Goal: Task Accomplishment & Management: Use online tool/utility

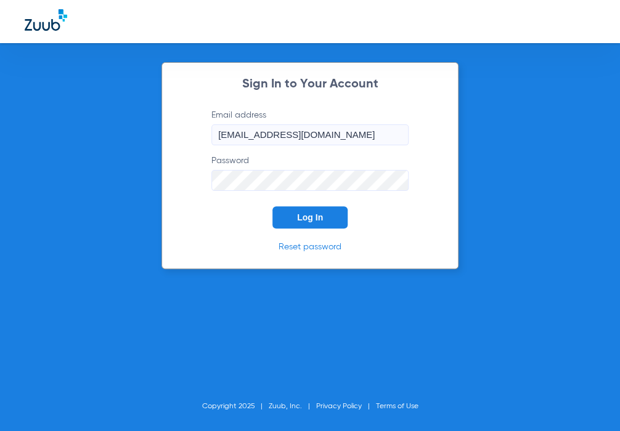
click at [322, 214] on span "Log In" at bounding box center [310, 218] width 26 height 10
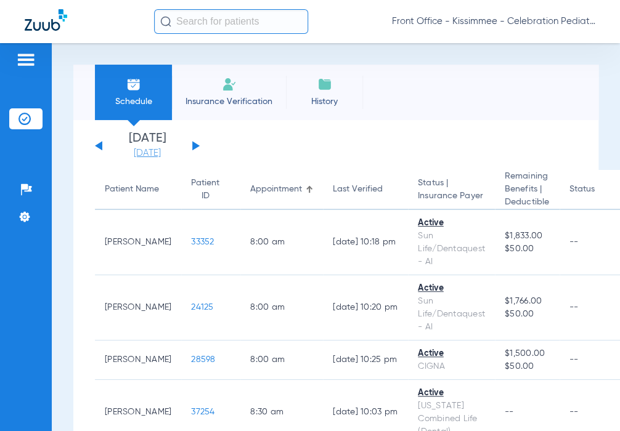
click at [163, 153] on link "[DATE]" at bounding box center [147, 153] width 74 height 12
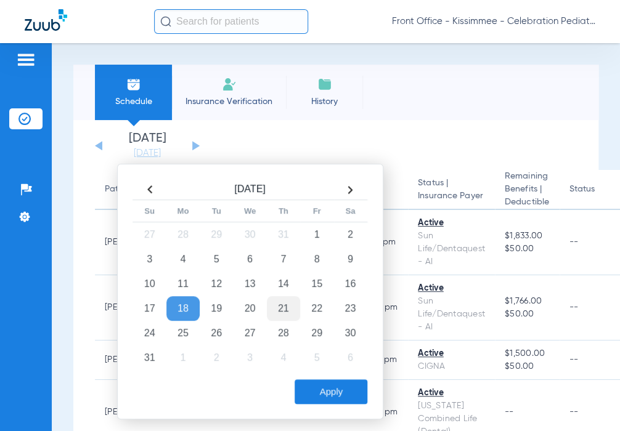
click at [279, 303] on td "21" at bounding box center [283, 308] width 33 height 25
click at [319, 394] on button "Apply" at bounding box center [331, 392] width 73 height 25
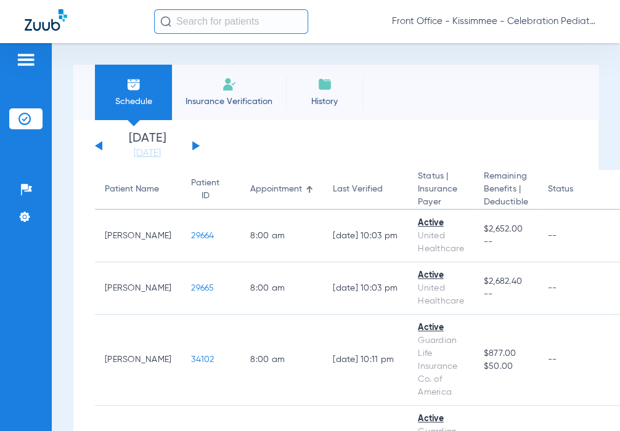
click at [0, 221] on div "Patients Insurance Verification Setup Help Center Settings" at bounding box center [26, 258] width 52 height 431
click at [99, 146] on button at bounding box center [98, 145] width 7 height 9
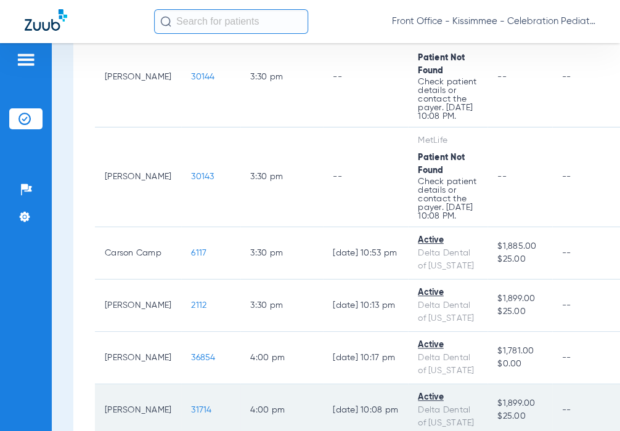
scroll to position [3363, 0]
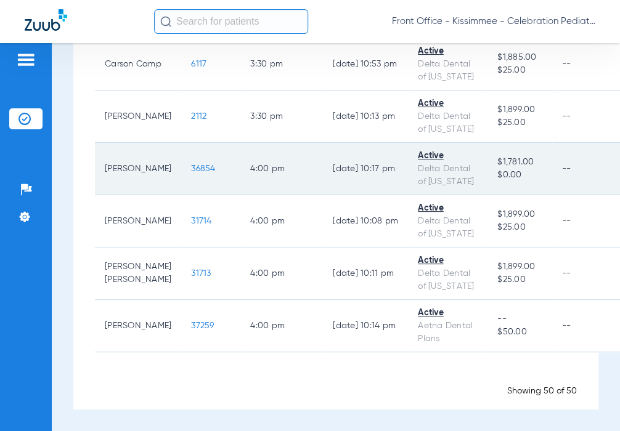
click at [191, 170] on span "36854" at bounding box center [203, 169] width 24 height 9
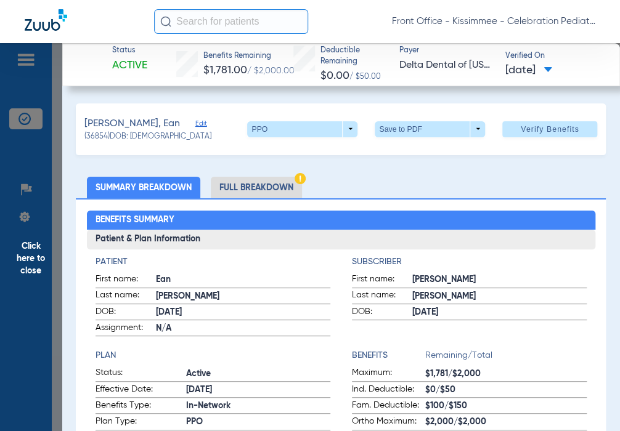
click at [258, 189] on li "Full Breakdown" at bounding box center [256, 188] width 91 height 22
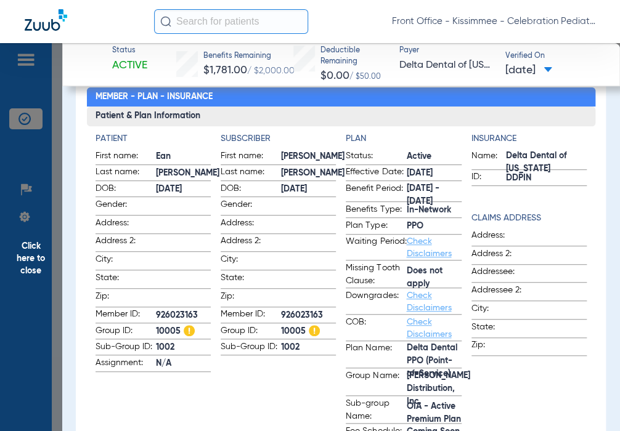
scroll to position [185, 0]
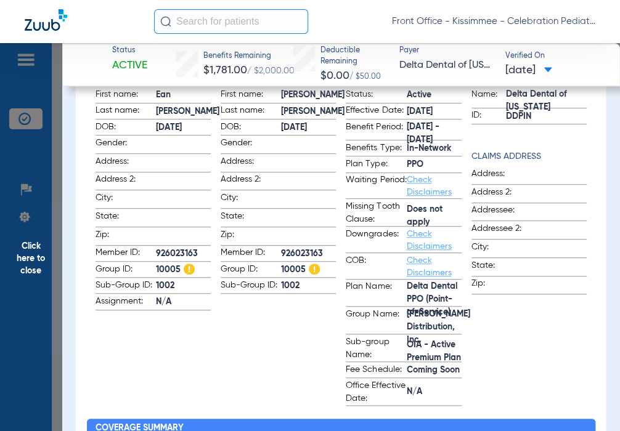
click at [288, 330] on app-subscriber-information "Subscriber First name: [PERSON_NAME] Last name: [PERSON_NAME] DOB: [DEMOGRAPHIC…" at bounding box center [278, 238] width 115 height 335
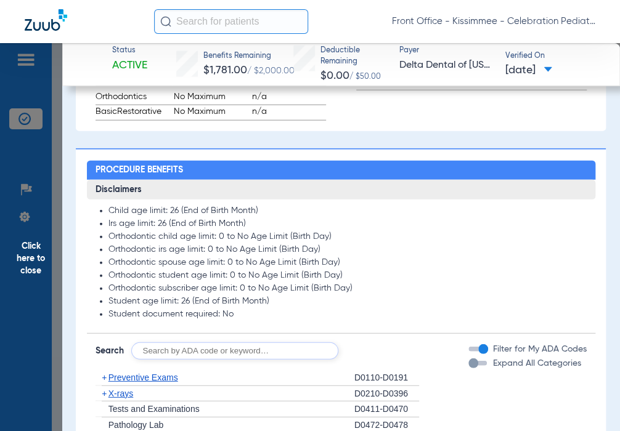
scroll to position [1048, 0]
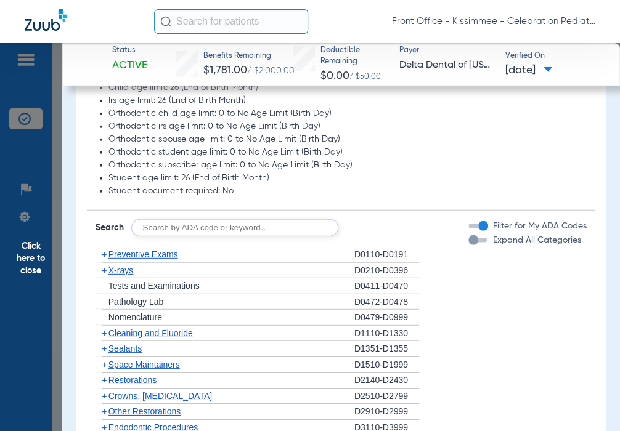
click at [468, 245] on div "button" at bounding box center [473, 240] width 10 height 10
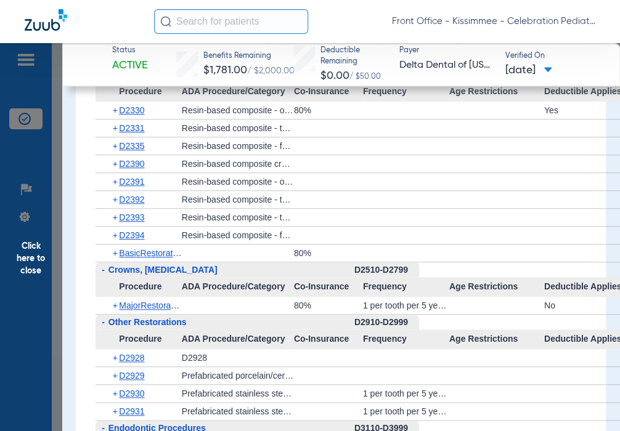
scroll to position [1603, 0]
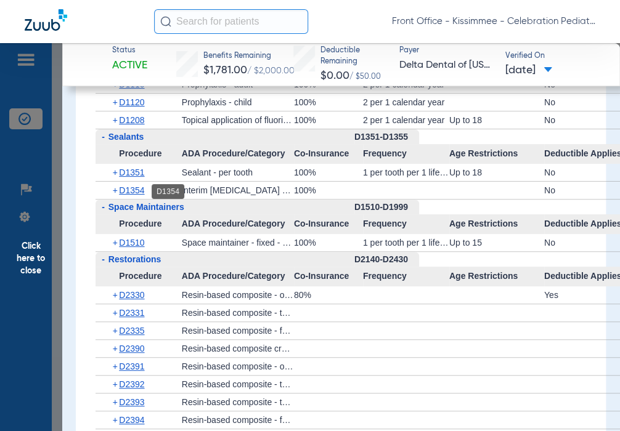
click at [141, 192] on span "D1354" at bounding box center [131, 191] width 25 height 10
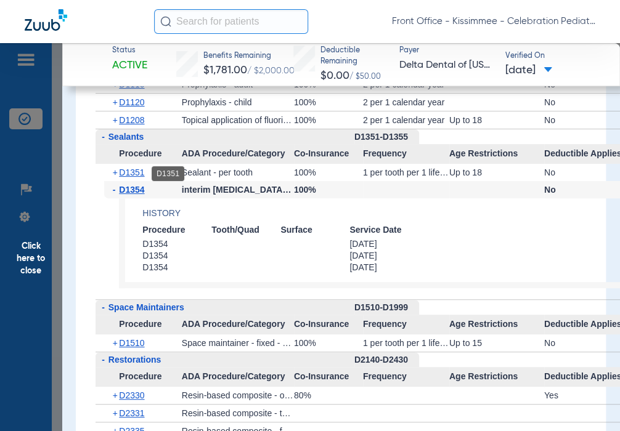
click at [138, 174] on span "D1351" at bounding box center [131, 173] width 25 height 10
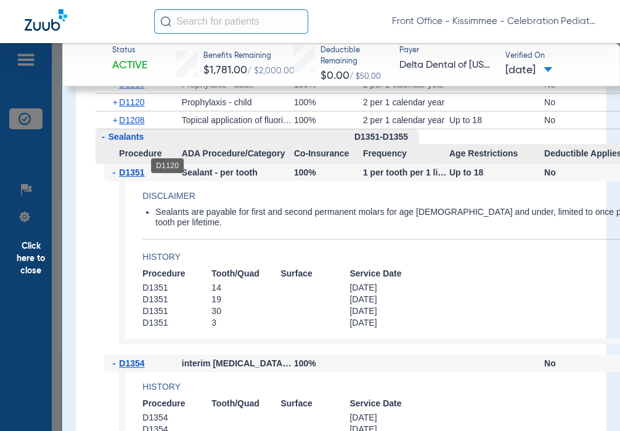
scroll to position [1541, 0]
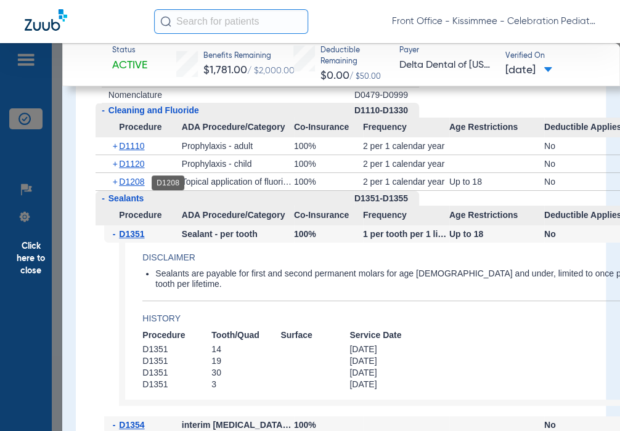
click at [131, 181] on span "D1208" at bounding box center [131, 182] width 25 height 10
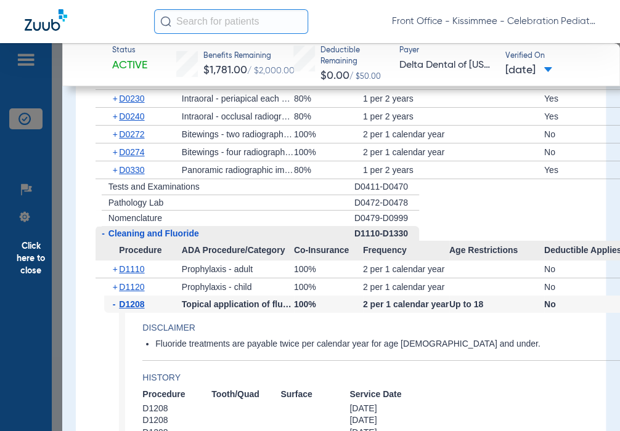
scroll to position [1356, 0]
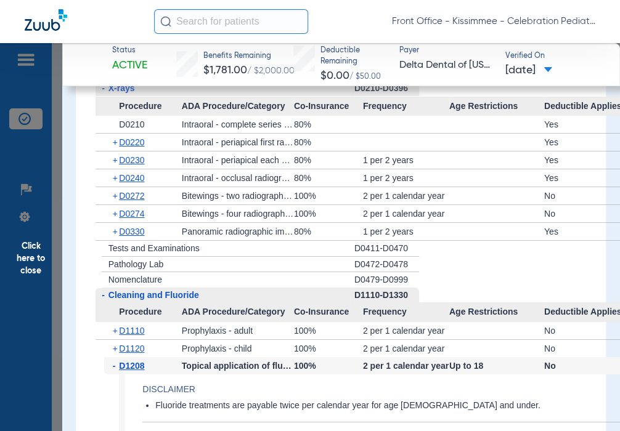
click at [133, 229] on div "+ D0330" at bounding box center [143, 231] width 78 height 17
click at [131, 232] on span "D0330" at bounding box center [131, 232] width 25 height 10
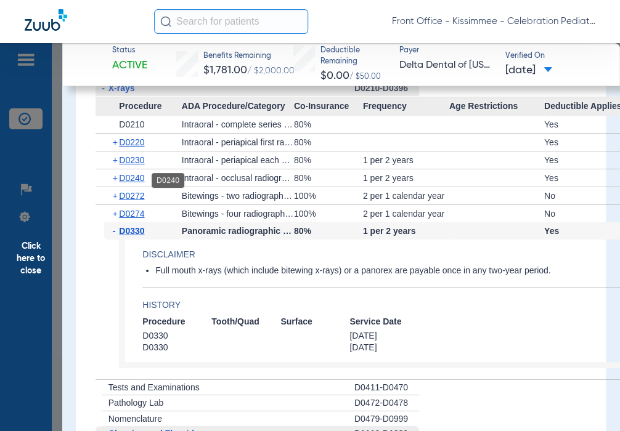
click at [138, 181] on span "D0240" at bounding box center [131, 178] width 25 height 10
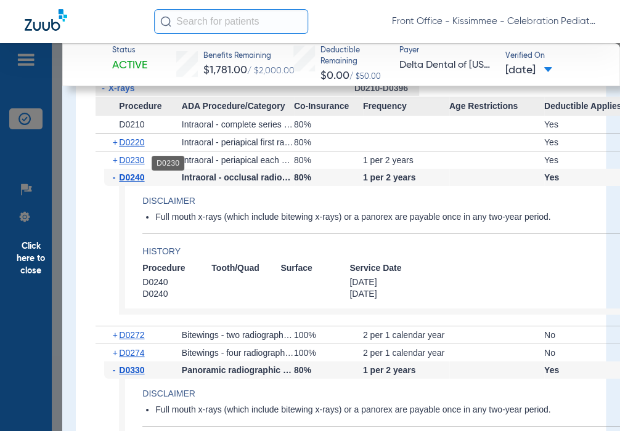
click at [138, 164] on span "D0230" at bounding box center [131, 160] width 25 height 10
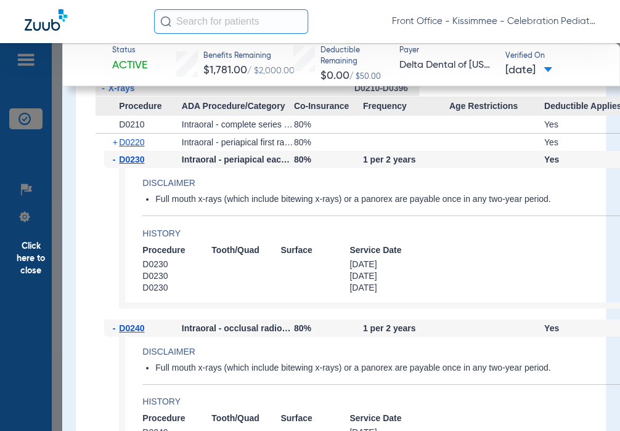
scroll to position [1171, 0]
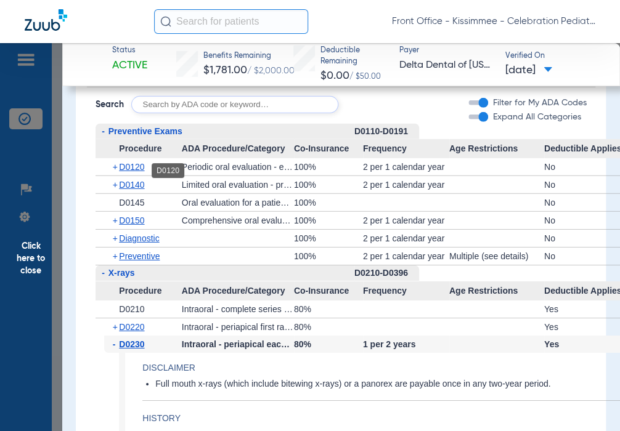
click at [136, 171] on span "D0120" at bounding box center [131, 167] width 25 height 10
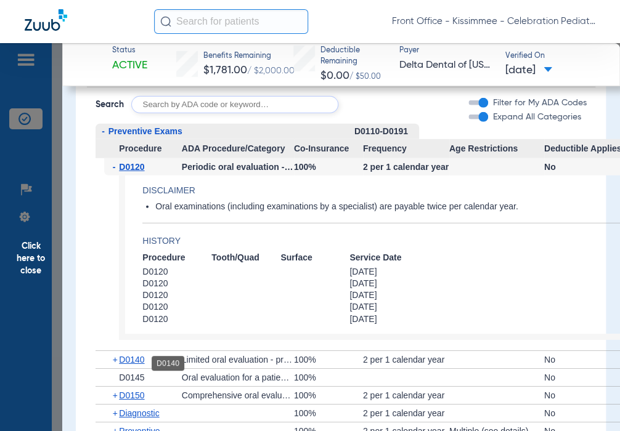
click at [128, 364] on span "D0140" at bounding box center [131, 360] width 25 height 10
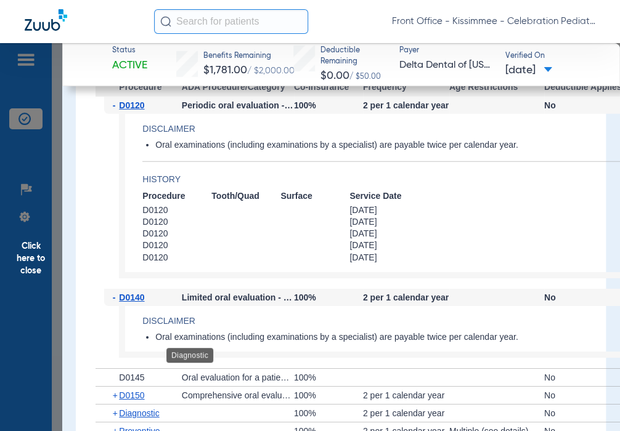
scroll to position [1294, 0]
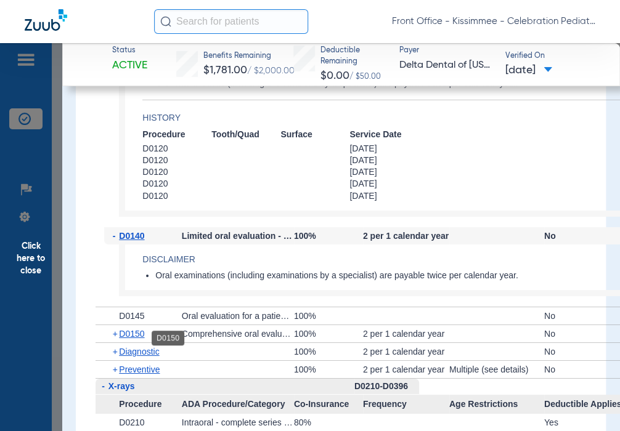
click at [136, 335] on span "D0150" at bounding box center [131, 334] width 25 height 10
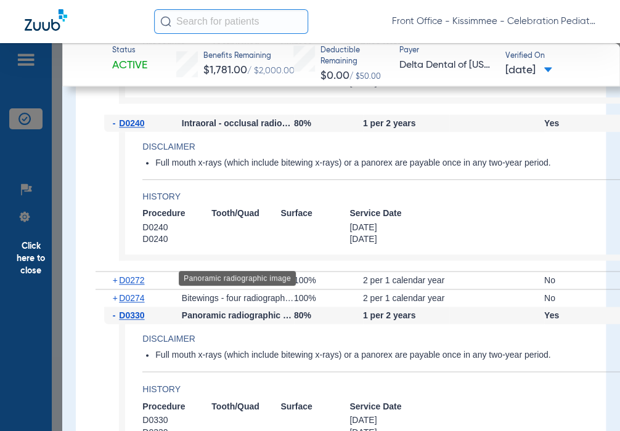
scroll to position [2034, 0]
